Goal: Browse casually

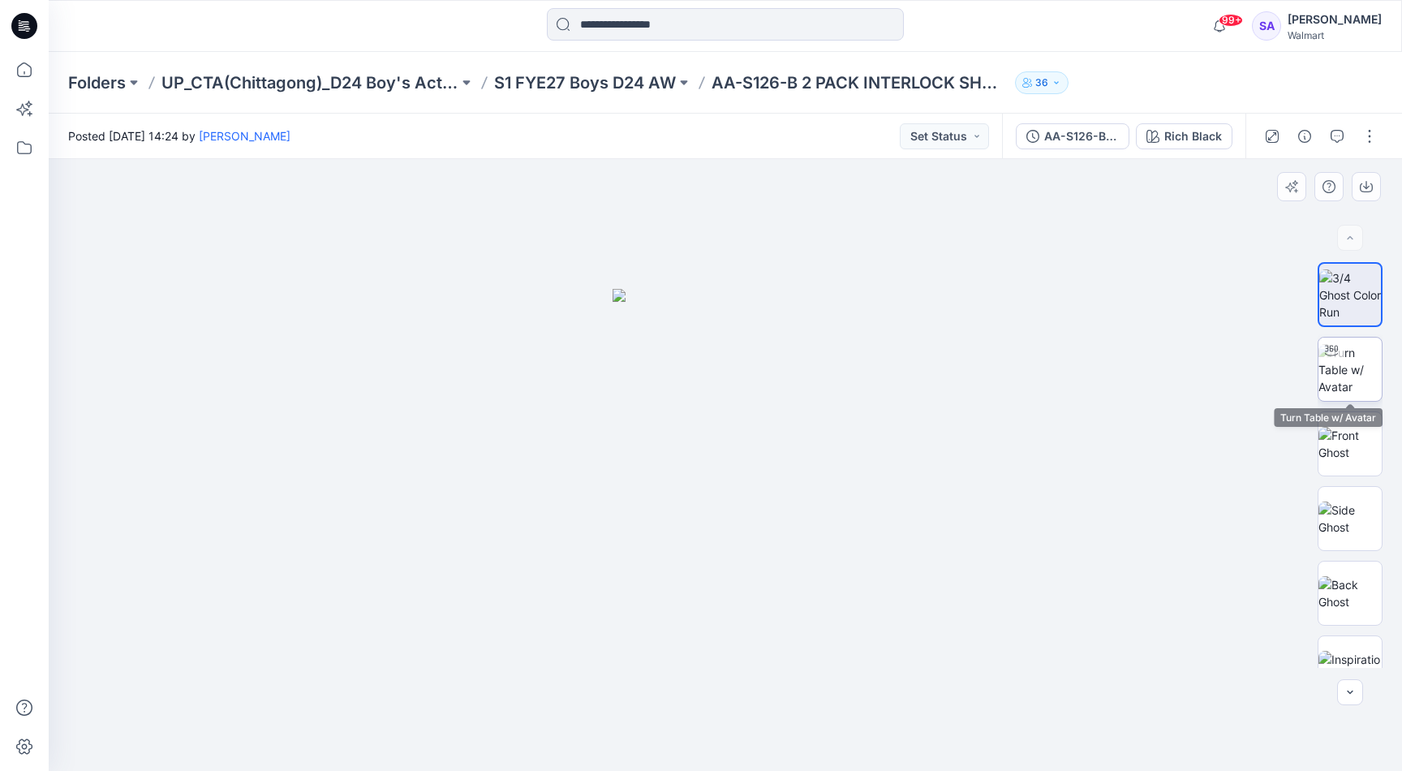
click at [1325, 381] on img at bounding box center [1350, 369] width 63 height 51
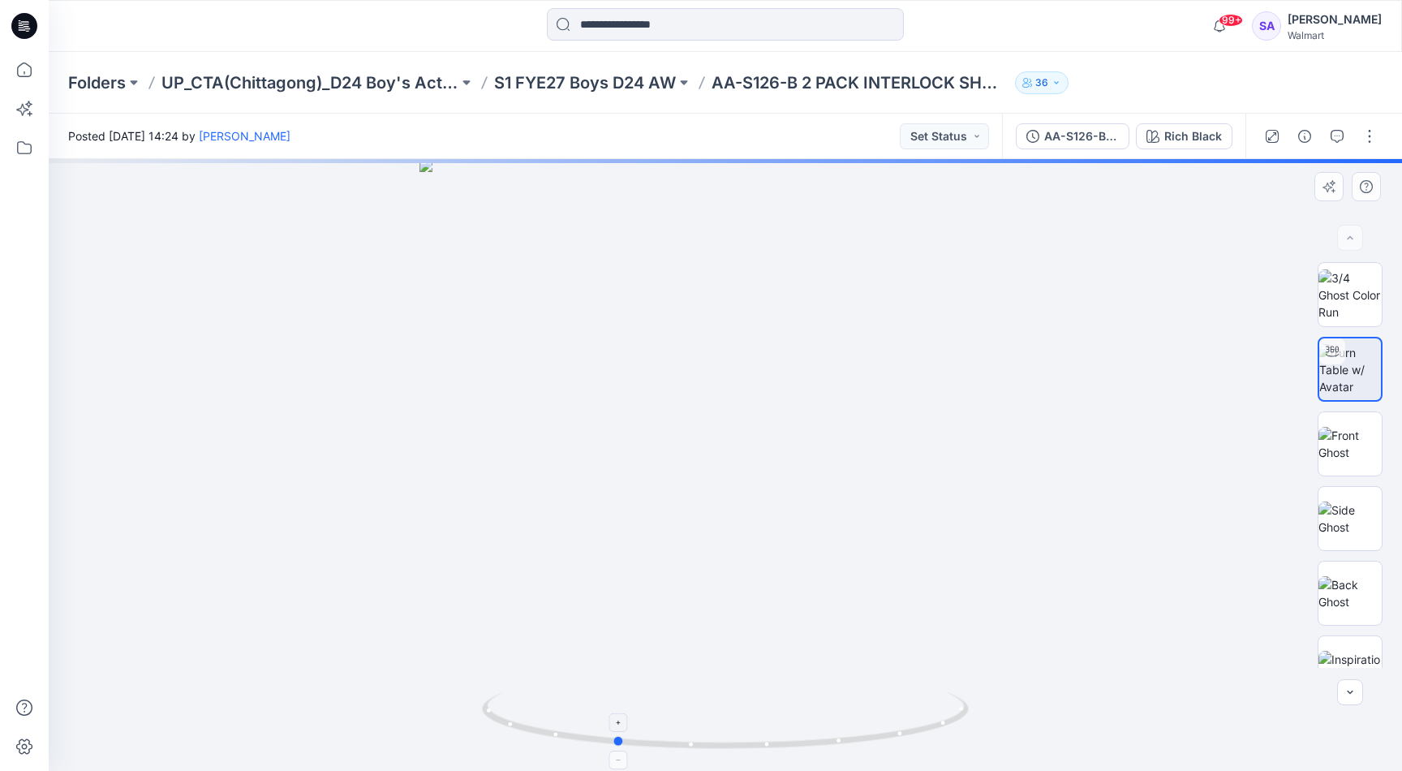
drag, startPoint x: 722, startPoint y: 744, endPoint x: 620, endPoint y: 716, distance: 106.1
click at [621, 714] on icon at bounding box center [727, 722] width 491 height 61
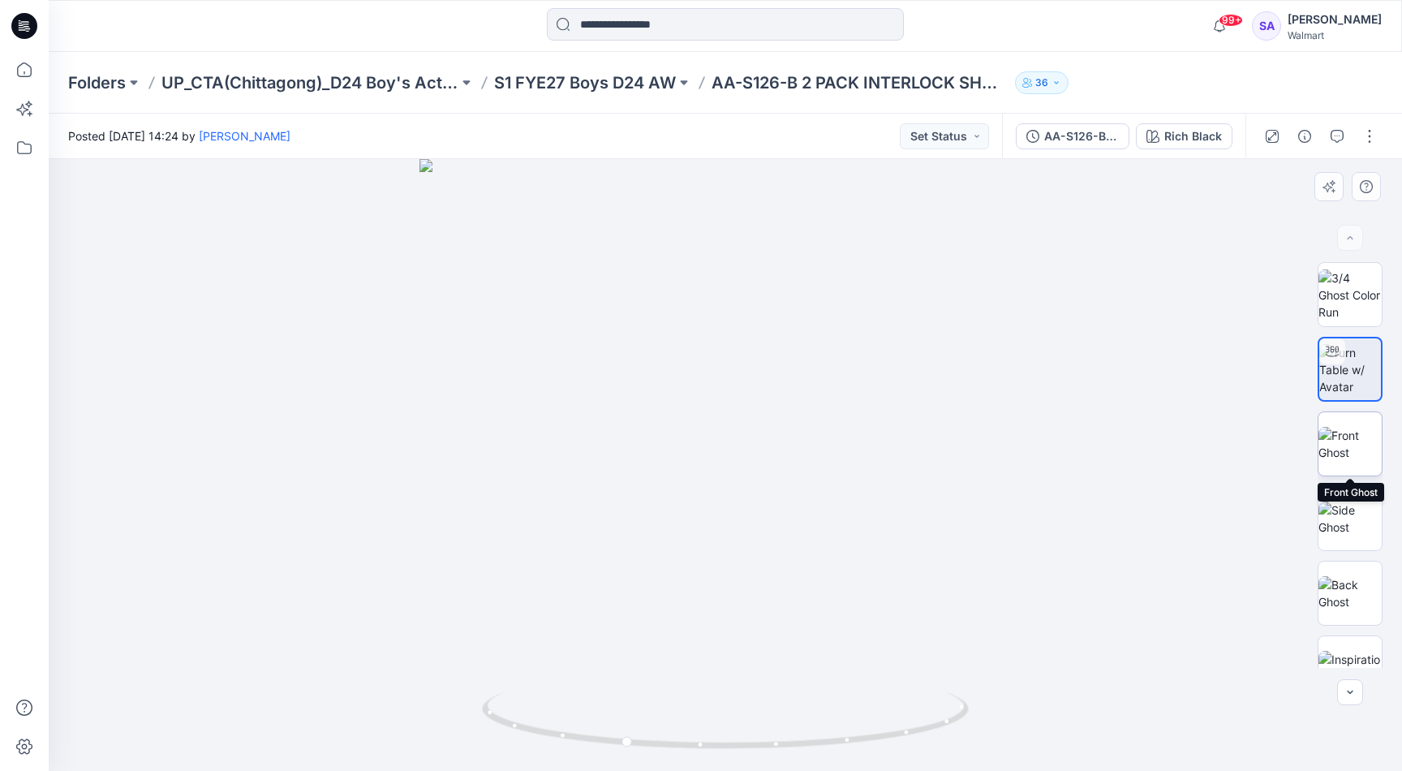
click at [1347, 459] on img at bounding box center [1350, 444] width 63 height 34
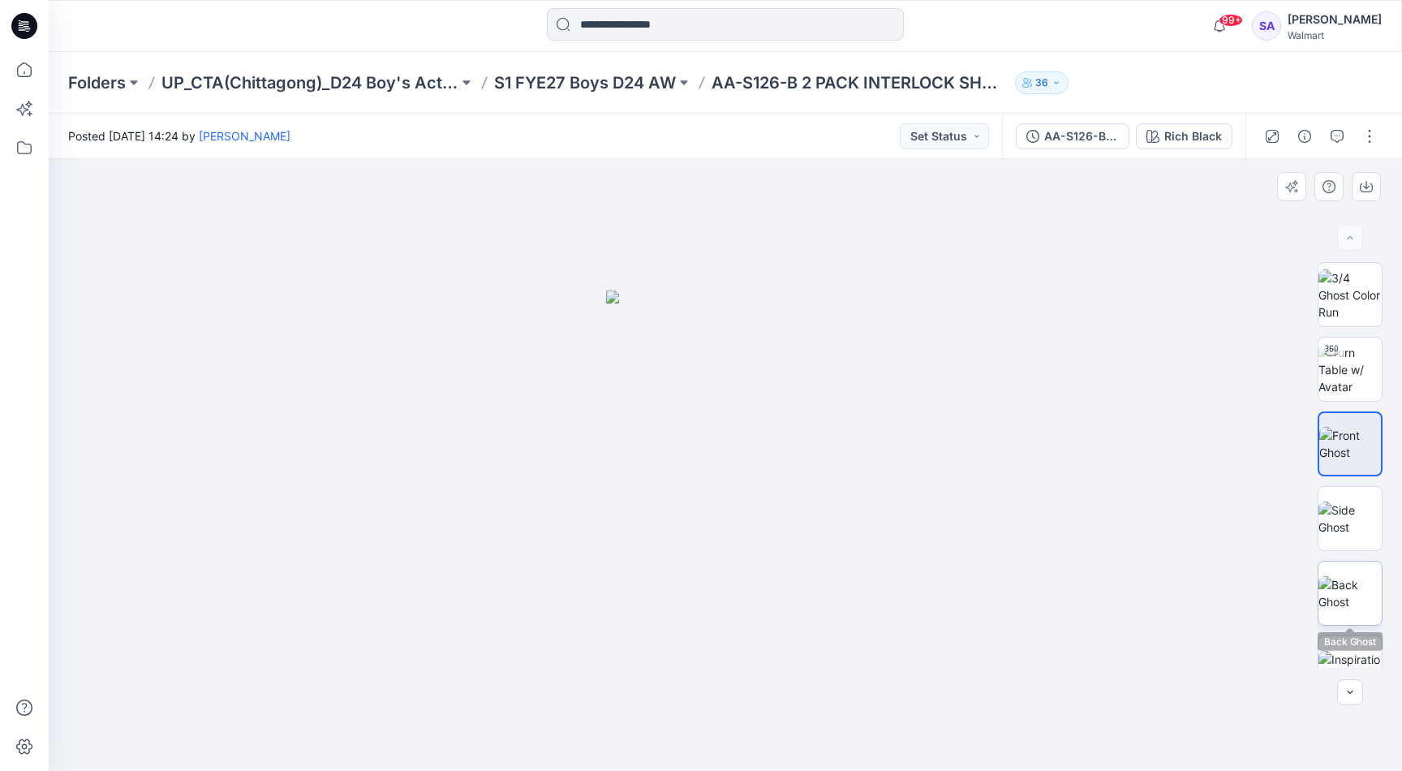
click at [1340, 593] on img at bounding box center [1350, 593] width 63 height 34
click at [1350, 522] on img at bounding box center [1350, 519] width 63 height 34
click at [760, 343] on img at bounding box center [725, 530] width 177 height 482
click at [1354, 435] on img at bounding box center [1350, 444] width 63 height 34
click at [1359, 502] on img at bounding box center [1350, 519] width 63 height 34
